Goal: Transaction & Acquisition: Purchase product/service

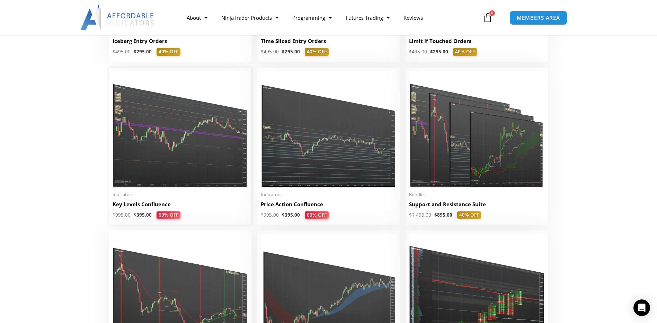
scroll to position [935, 0]
click at [183, 163] on img at bounding box center [180, 129] width 135 height 116
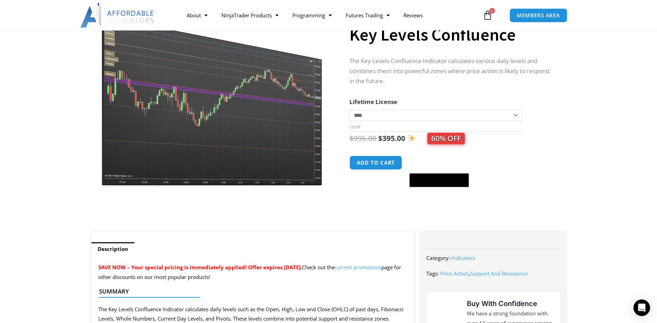
scroll to position [69, 0]
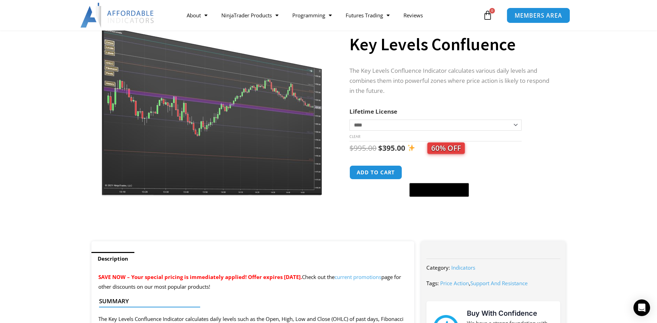
click at [550, 12] on span "MEMBERS AREA" at bounding box center [537, 15] width 47 height 6
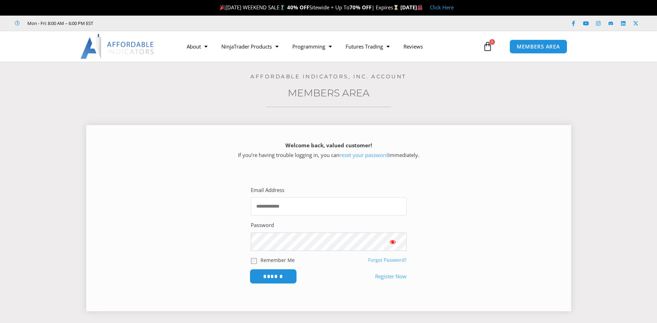
type input "**********"
click at [285, 277] on input "******" at bounding box center [272, 276] width 47 height 15
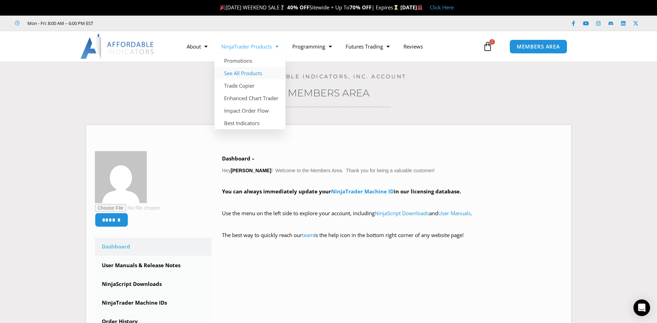
click at [251, 75] on link "See All Products" at bounding box center [249, 73] width 71 height 12
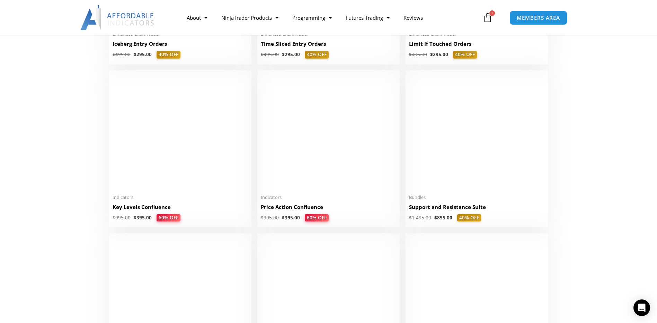
scroll to position [935, 0]
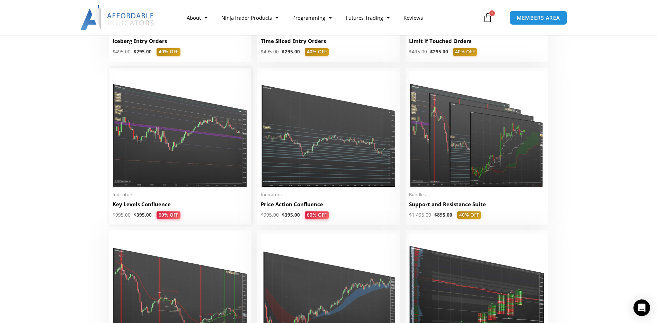
click at [204, 118] on img at bounding box center [180, 129] width 135 height 116
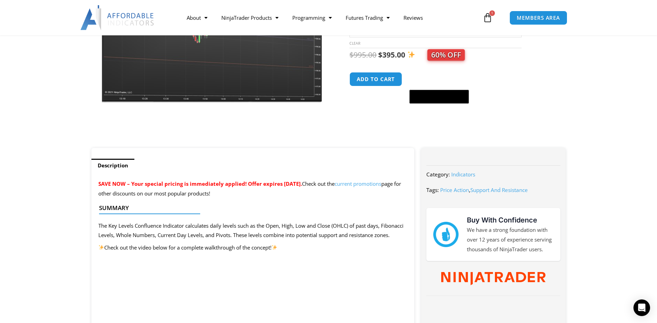
scroll to position [173, 0]
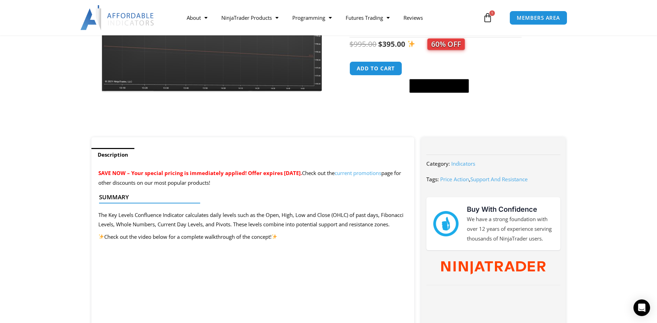
click at [381, 174] on link "current promotions" at bounding box center [357, 172] width 47 height 7
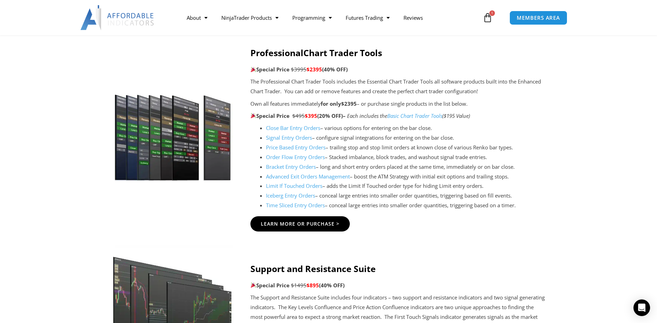
scroll to position [589, 0]
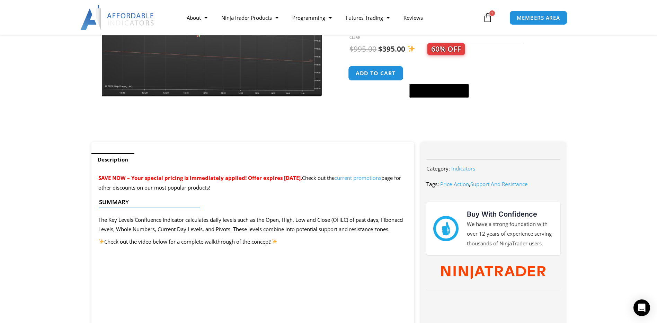
click at [373, 77] on button "Add to cart" at bounding box center [375, 73] width 55 height 15
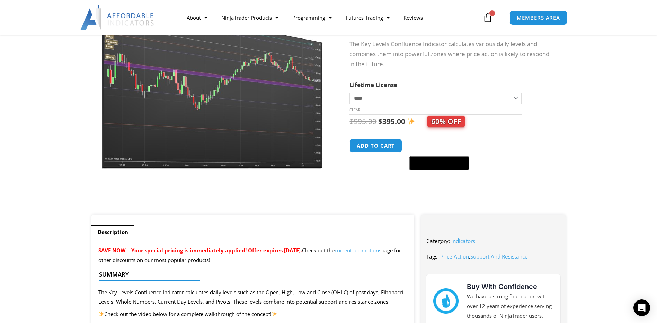
scroll to position [138, 0]
click at [489, 14] on icon at bounding box center [488, 18] width 10 height 10
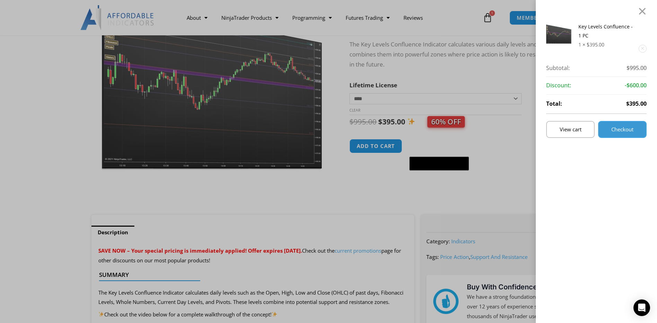
click at [629, 127] on span "Checkout" at bounding box center [622, 129] width 22 height 5
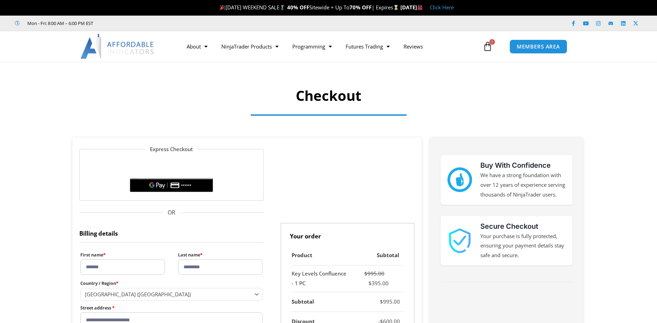
select select "**"
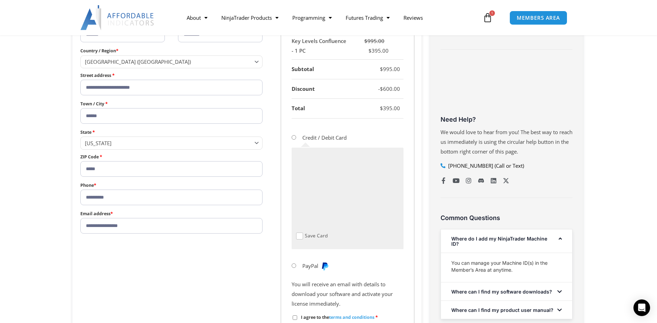
scroll to position [277, 0]
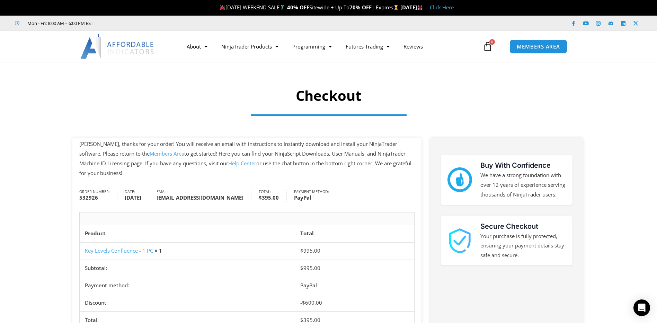
click at [124, 250] on link "Key Levels Confluence - 1 PC" at bounding box center [119, 250] width 68 height 7
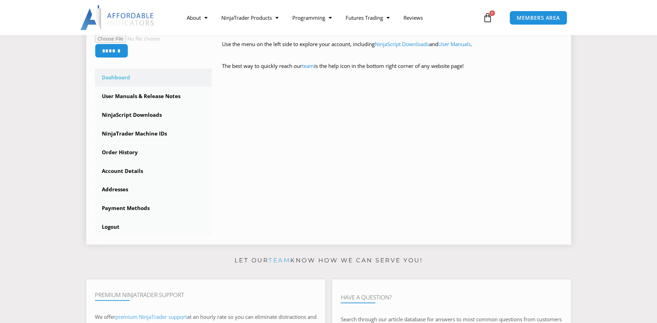
scroll to position [173, 0]
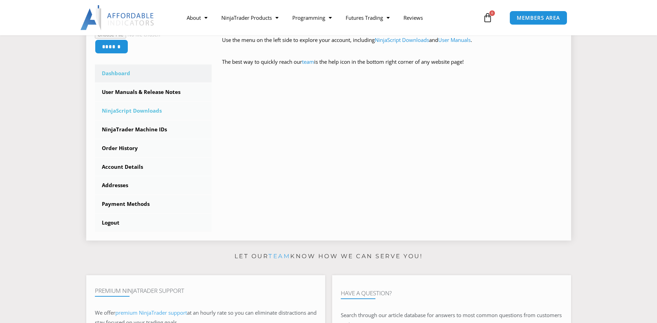
click at [149, 111] on link "NinjaScript Downloads" at bounding box center [153, 111] width 117 height 18
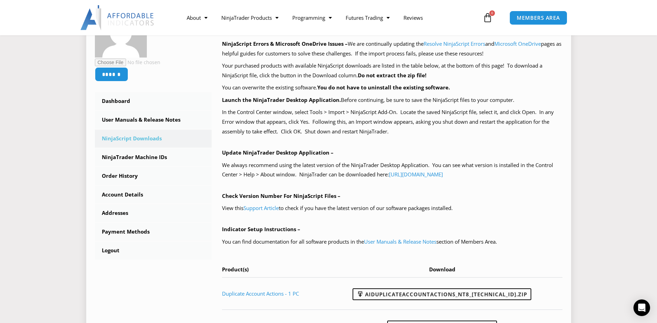
scroll to position [277, 0]
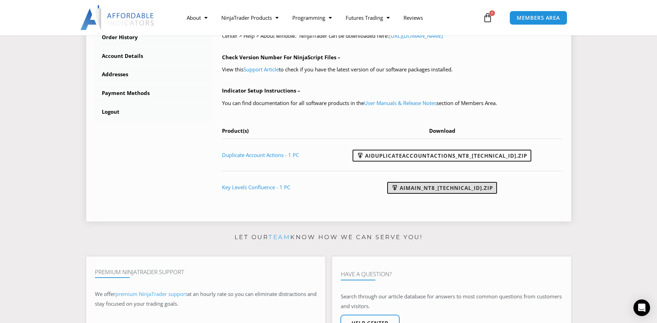
click at [421, 185] on link "AIMain_NT8_24.9.24.1.zip" at bounding box center [442, 188] width 110 height 12
click at [618, 138] on section "****** Dashboard Subscriptions User Manuals & Release Notes NinjaScript Downloa…" at bounding box center [328, 32] width 622 height 389
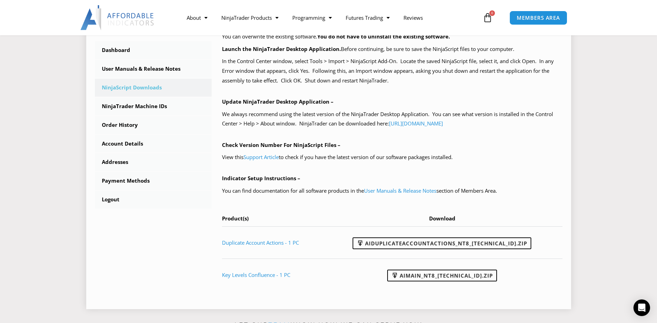
scroll to position [173, 0]
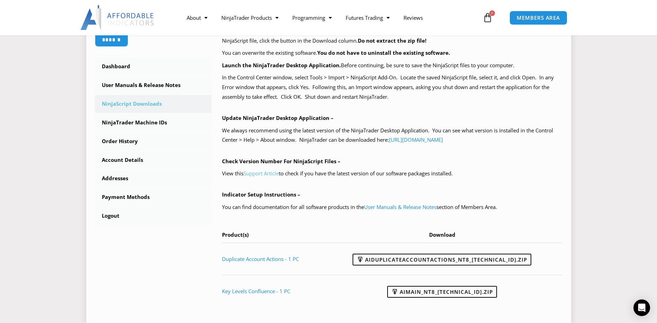
click at [267, 174] on link "Support Article" at bounding box center [260, 173] width 35 height 7
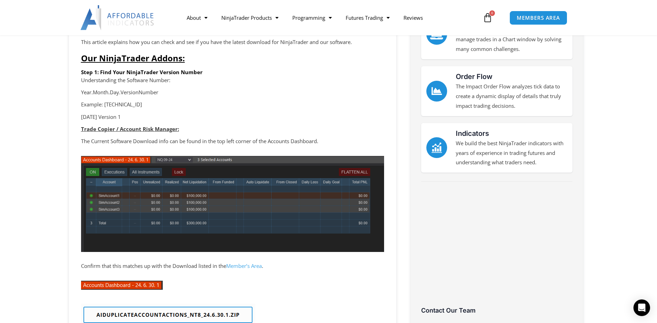
scroll to position [104, 0]
